Goal: Transaction & Acquisition: Purchase product/service

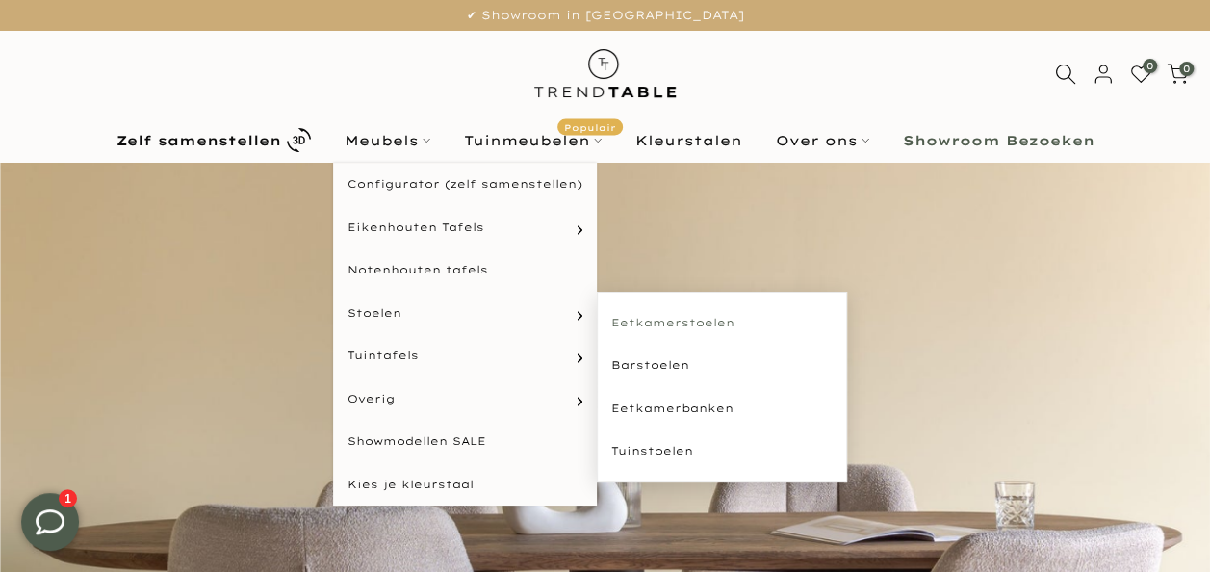
click at [652, 316] on link "Eetkamerstoelen" at bounding box center [722, 322] width 250 height 43
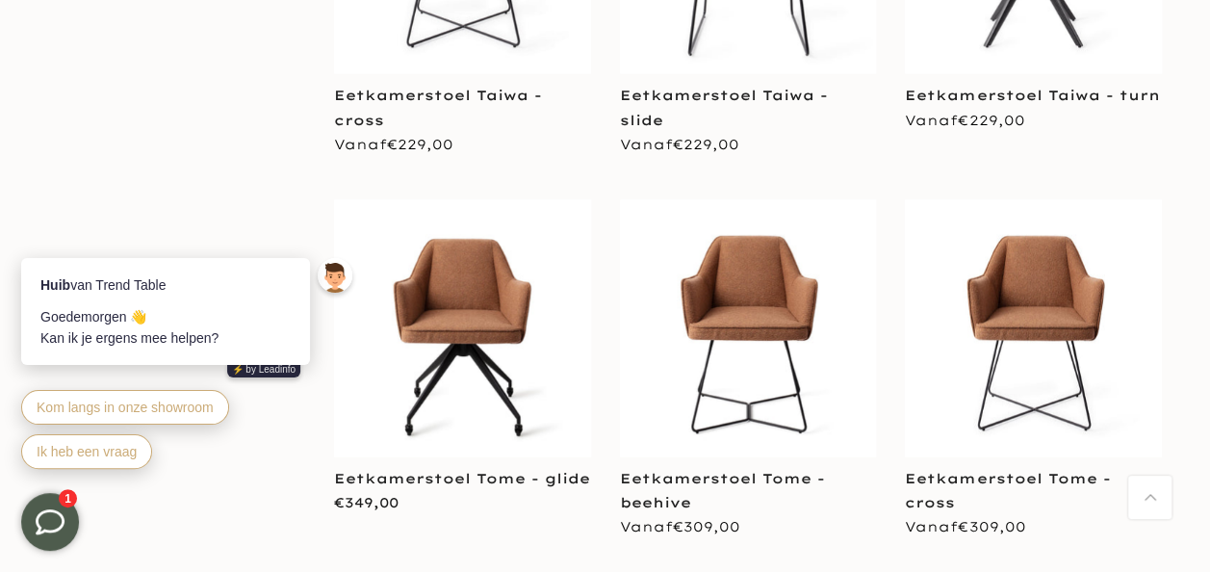
scroll to position [5807, 0]
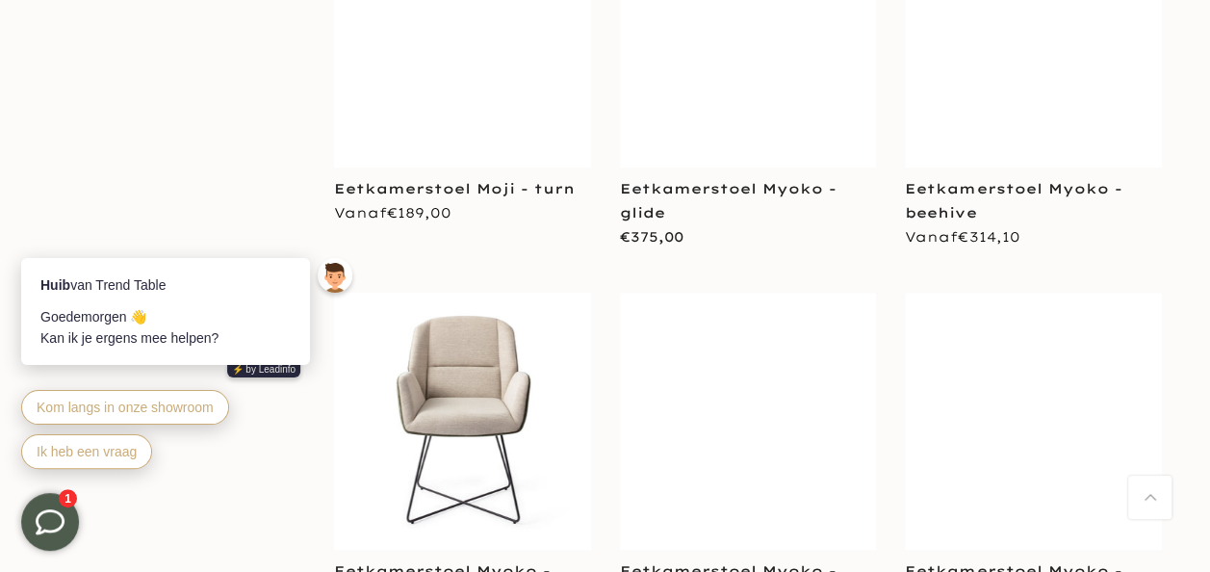
scroll to position [7991, 0]
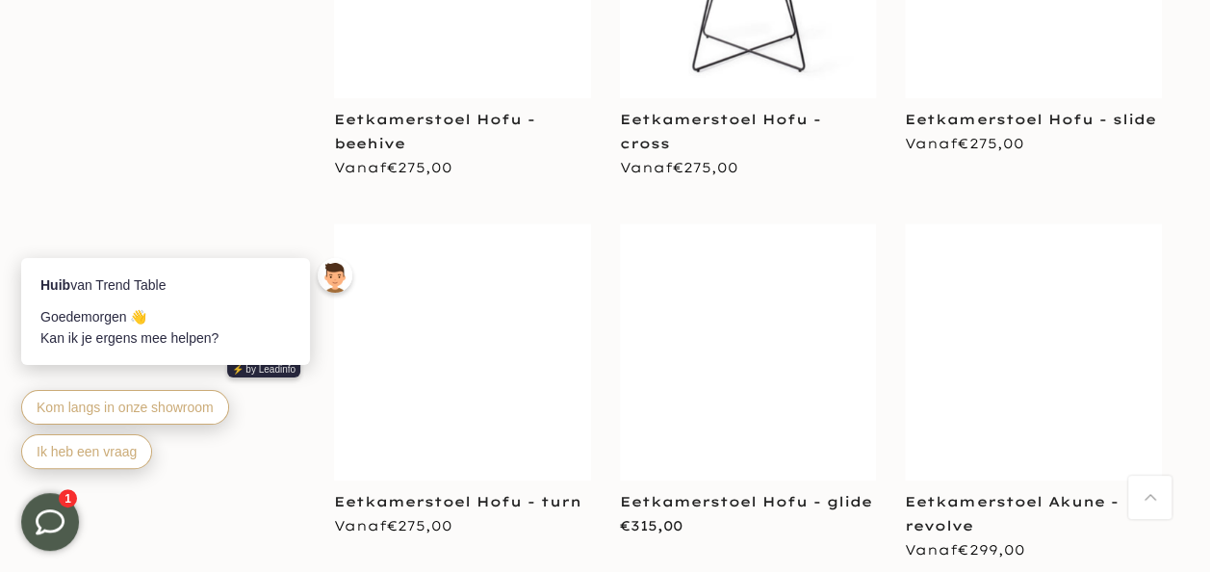
scroll to position [11501, 0]
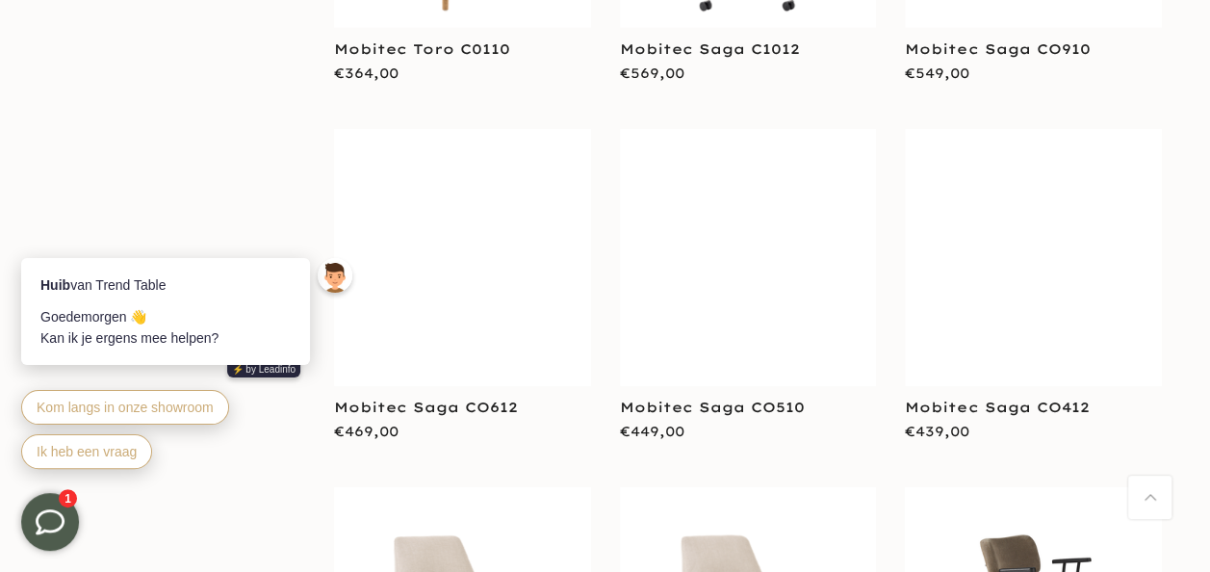
scroll to position [13939, 0]
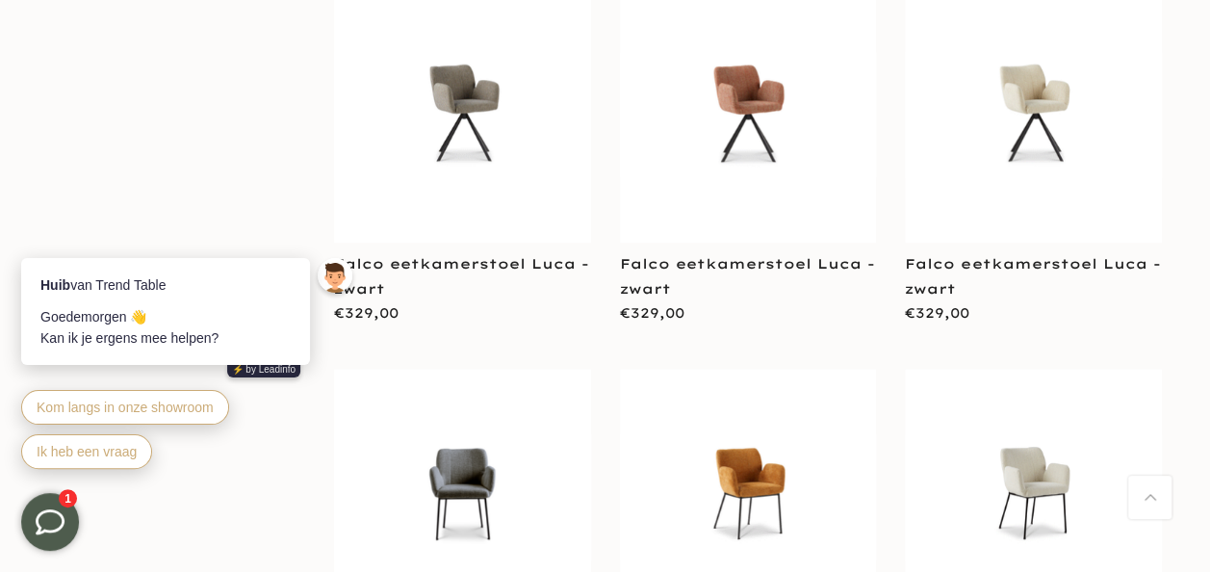
scroll to position [15643, 0]
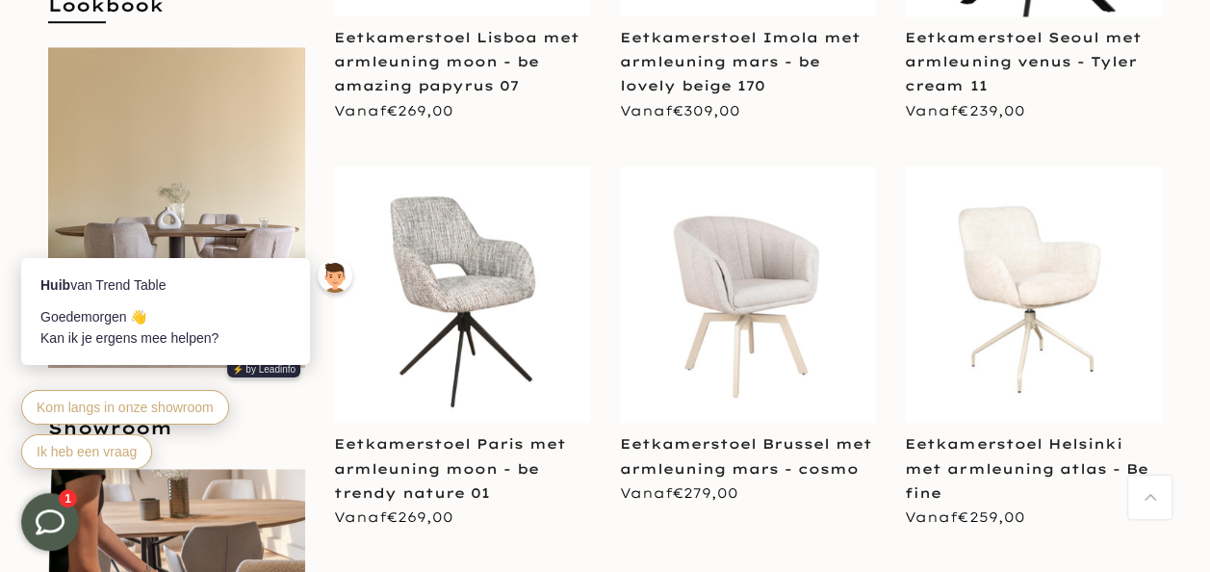
scroll to position [708, 0]
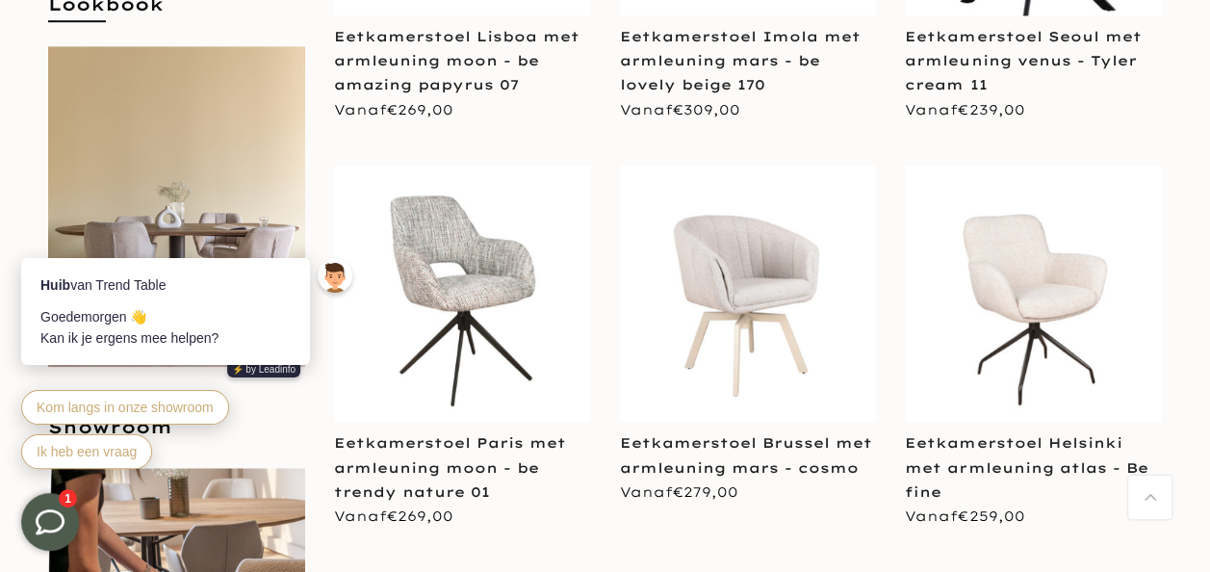
click at [1039, 314] on img at bounding box center [1033, 294] width 257 height 257
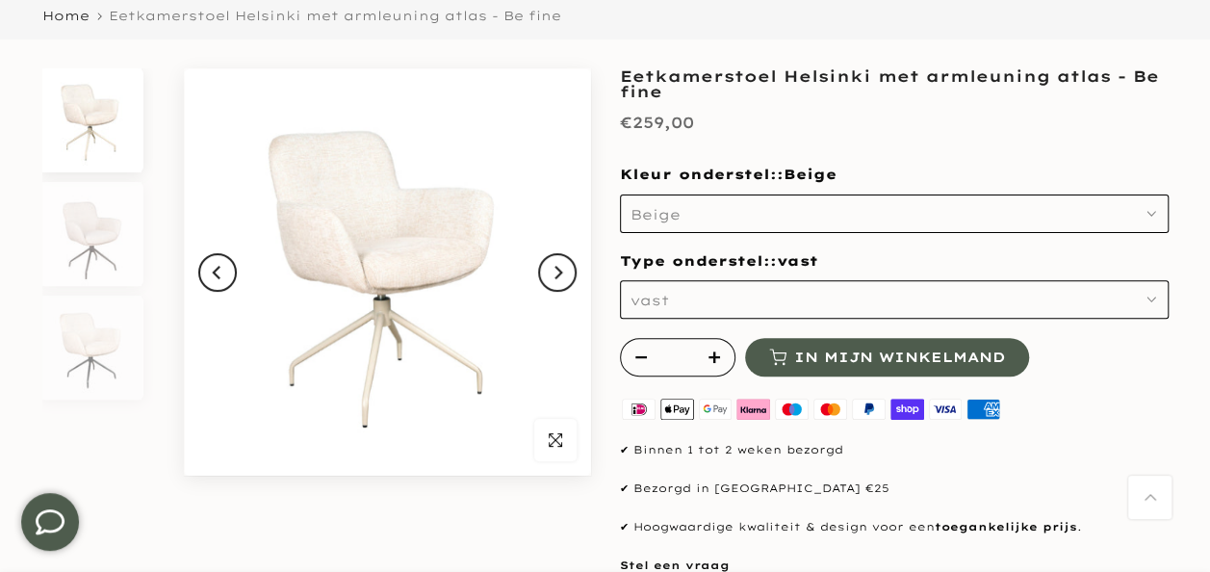
click at [695, 304] on button "vast" at bounding box center [894, 299] width 549 height 38
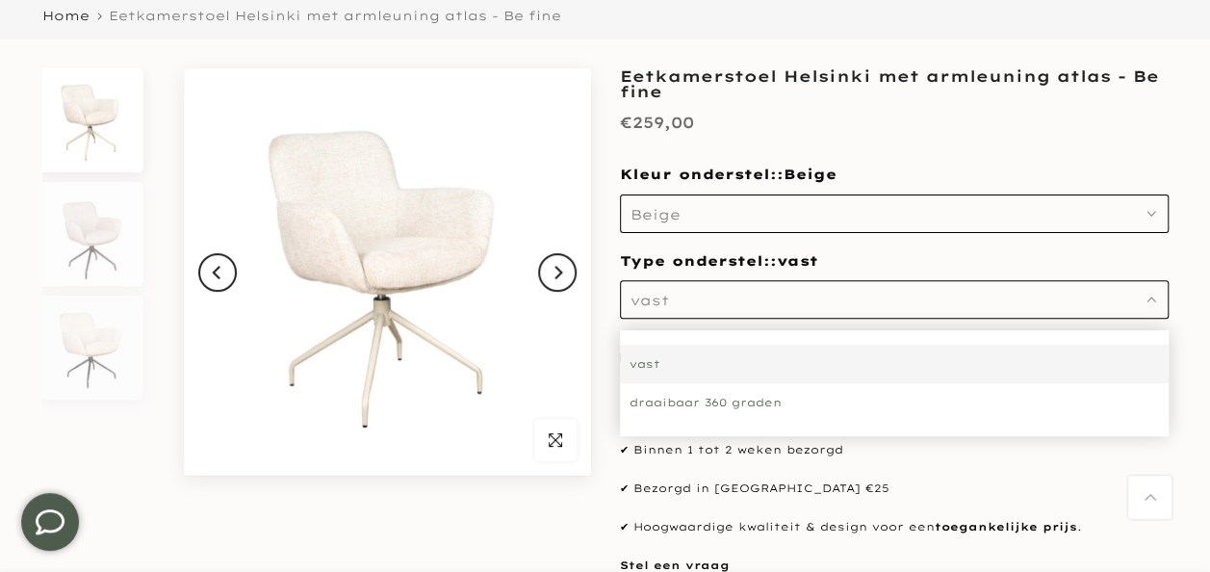
click at [726, 406] on div "draaibaar 360 graden" at bounding box center [894, 402] width 549 height 38
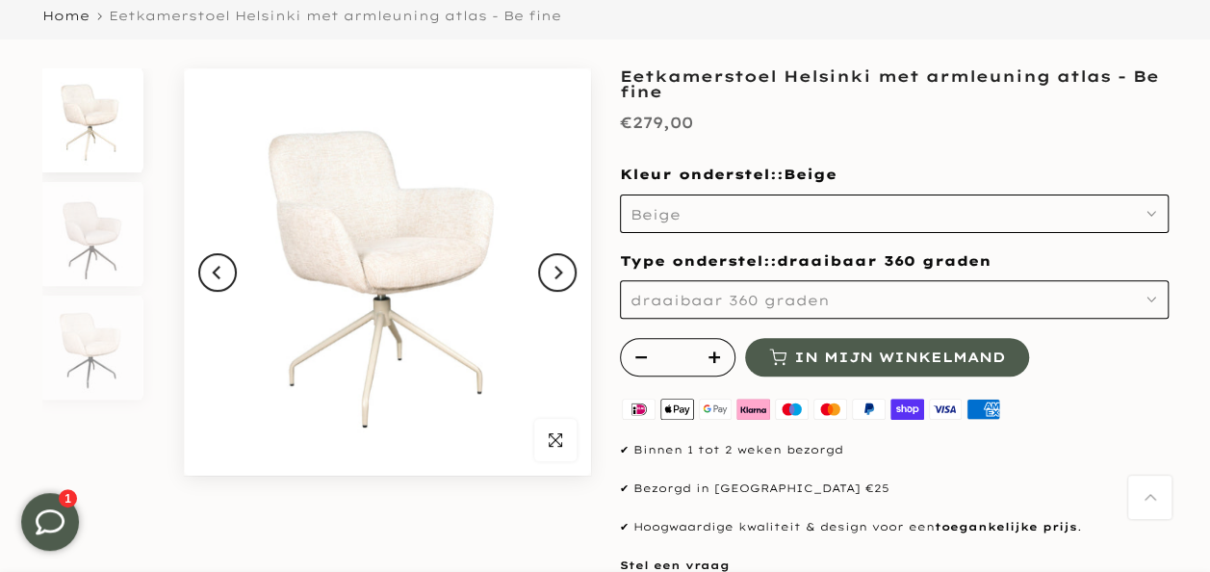
click at [671, 220] on span "Beige" at bounding box center [655, 214] width 50 height 17
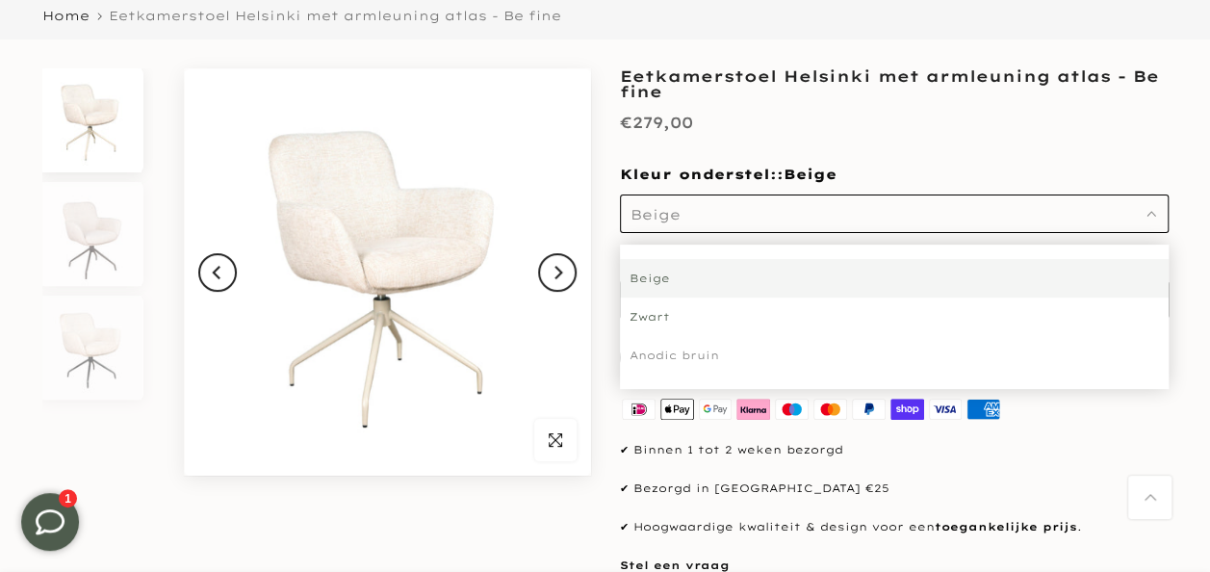
click at [683, 325] on div "Zwart" at bounding box center [894, 316] width 549 height 38
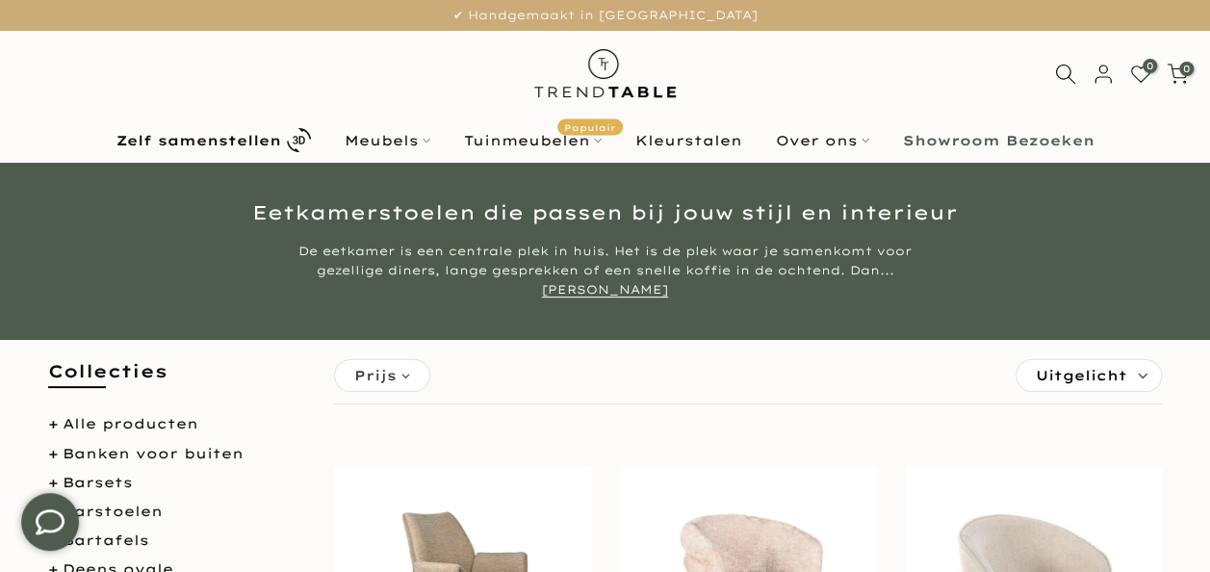
click at [624, 49] on img at bounding box center [605, 74] width 168 height 86
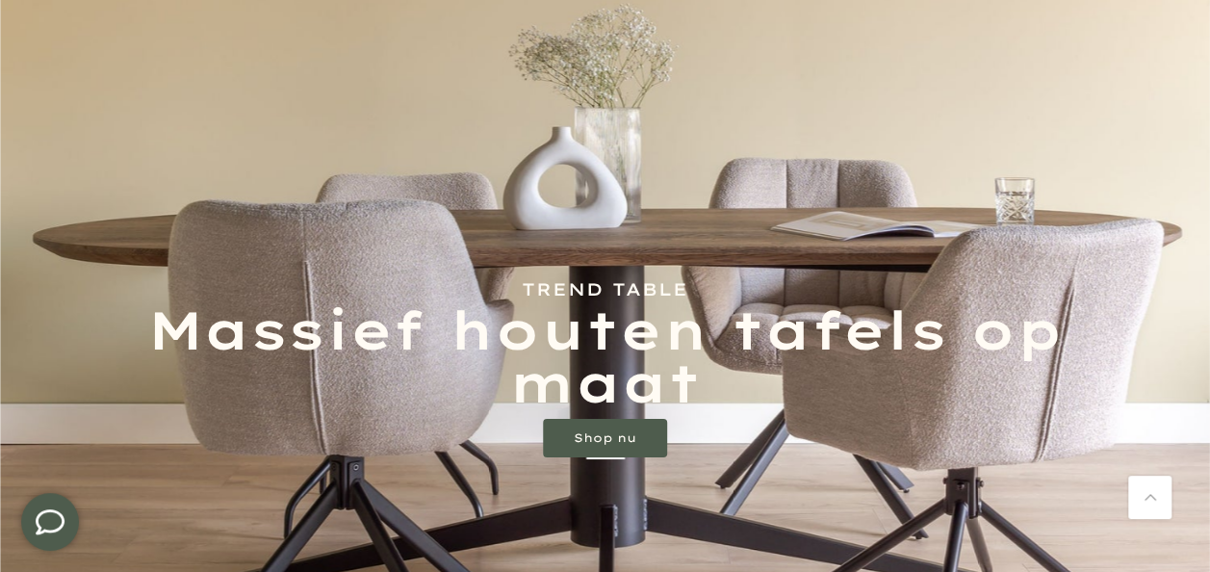
scroll to position [306, 0]
